Goal: Book appointment/travel/reservation

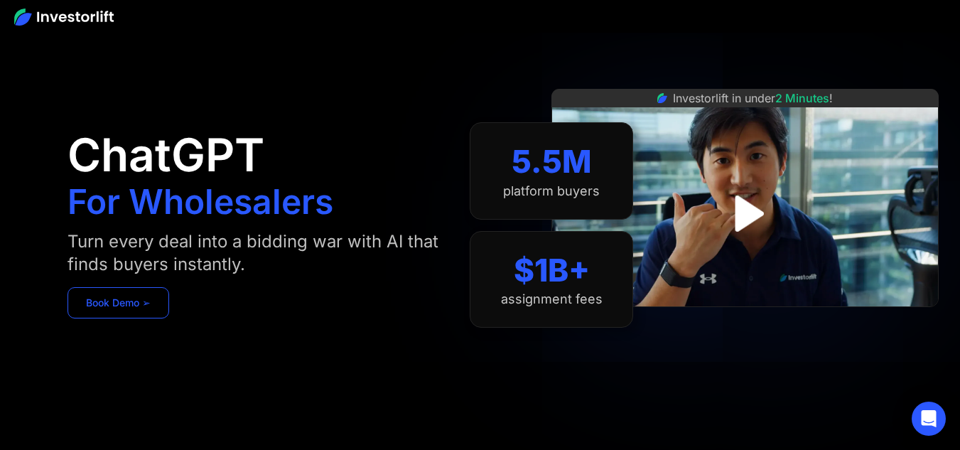
click at [134, 306] on link "Book Demo ➢" at bounding box center [119, 302] width 102 height 31
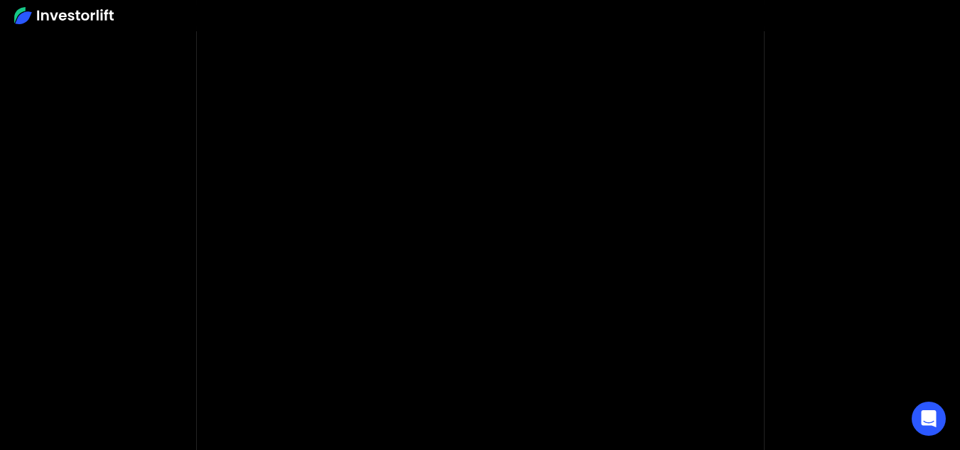
scroll to position [108, 0]
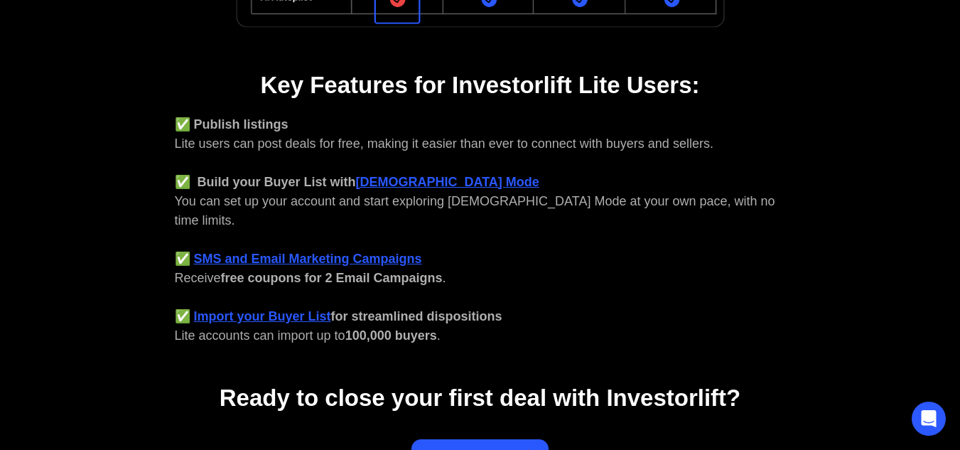
scroll to position [731, 0]
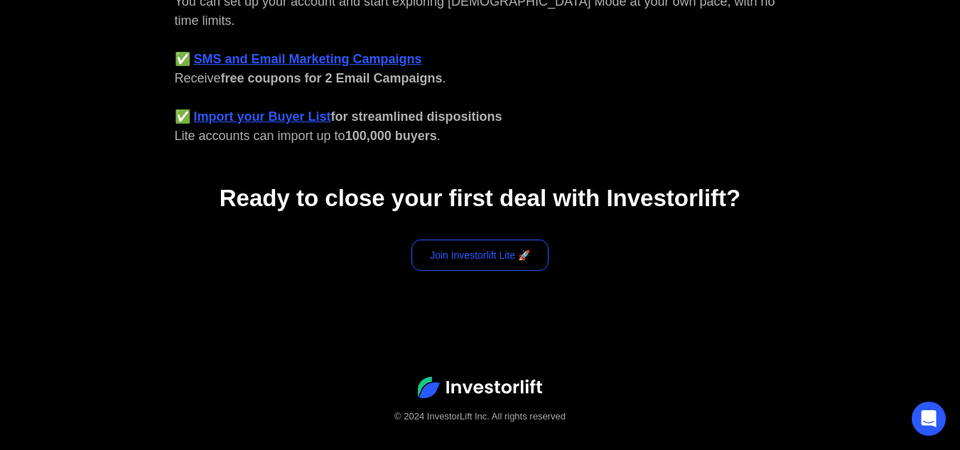
click at [476, 242] on link "Join Investorlift Lite 🚀" at bounding box center [479, 254] width 137 height 31
